Goal: Use online tool/utility: Utilize a website feature to perform a specific function

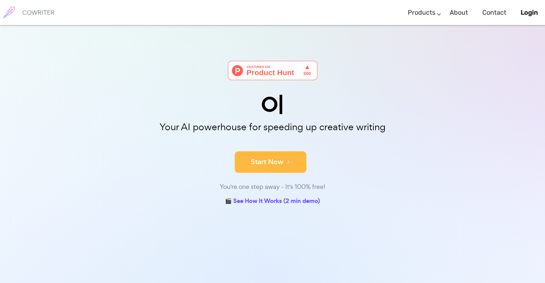
click at [281, 166] on button "Start Now" at bounding box center [271, 162] width 72 height 21
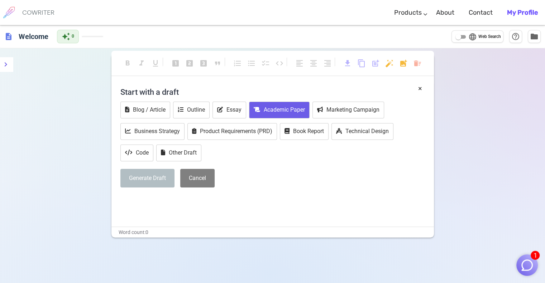
click at [286, 107] on button "Academic Paper" at bounding box center [279, 110] width 61 height 17
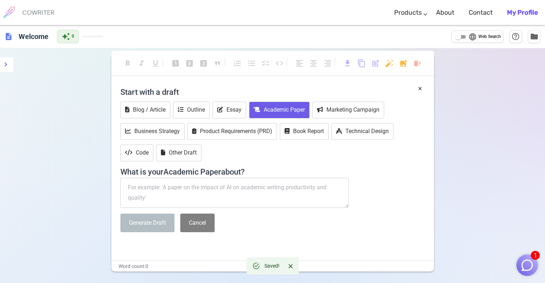
click at [178, 192] on textarea at bounding box center [234, 193] width 229 height 30
paste textarea "دور الذكاء الاصطناعي في تطوير مهارات البحث العلمي لدى طلبة الدراسات العليا بجام…"
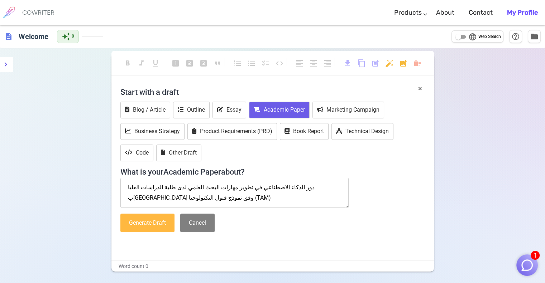
type textarea "دور الذكاء الاصطناعي في تطوير مهارات البحث العلمي لدى طلبة الدراسات العليا بجام…"
click at [150, 225] on button "Generate Draft" at bounding box center [147, 223] width 54 height 19
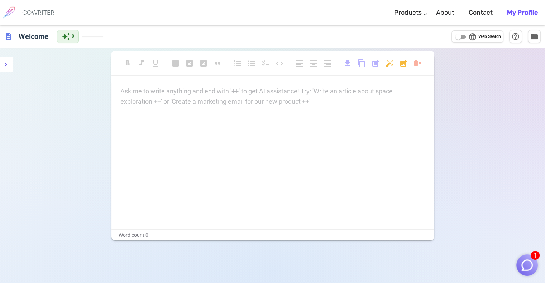
click at [173, 99] on div "Ask me to write anything and end with '++' to get AI assistance! Try: 'Write an…" at bounding box center [272, 96] width 305 height 21
click at [459, 35] on input "language Web Search" at bounding box center [458, 37] width 26 height 9
checkbox input "true"
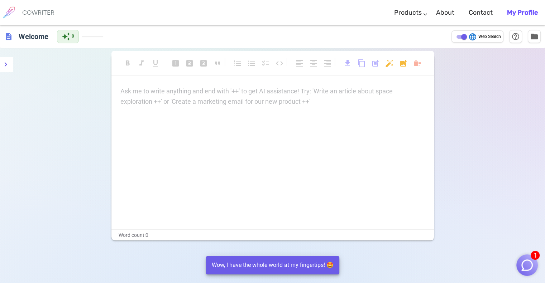
click at [235, 91] on p "Ask me to write anything and end with '++' to get AI assistance! Try: 'Write an…" at bounding box center [272, 91] width 305 height 10
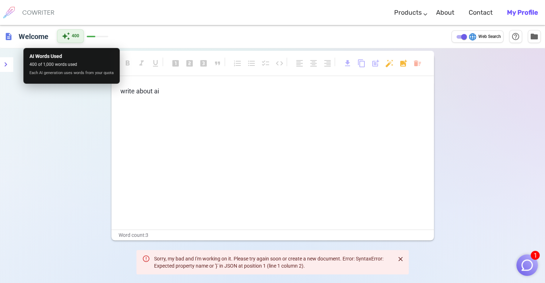
click at [71, 37] on div "auto_awesome 400" at bounding box center [70, 36] width 27 height 14
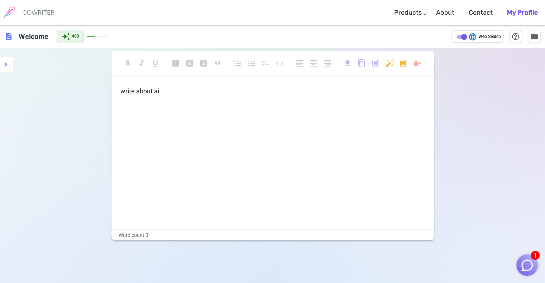
click at [140, 102] on p "﻿" at bounding box center [272, 105] width 305 height 10
click at [155, 90] on span "write about ai" at bounding box center [139, 91] width 39 height 8
